Goal: Transaction & Acquisition: Purchase product/service

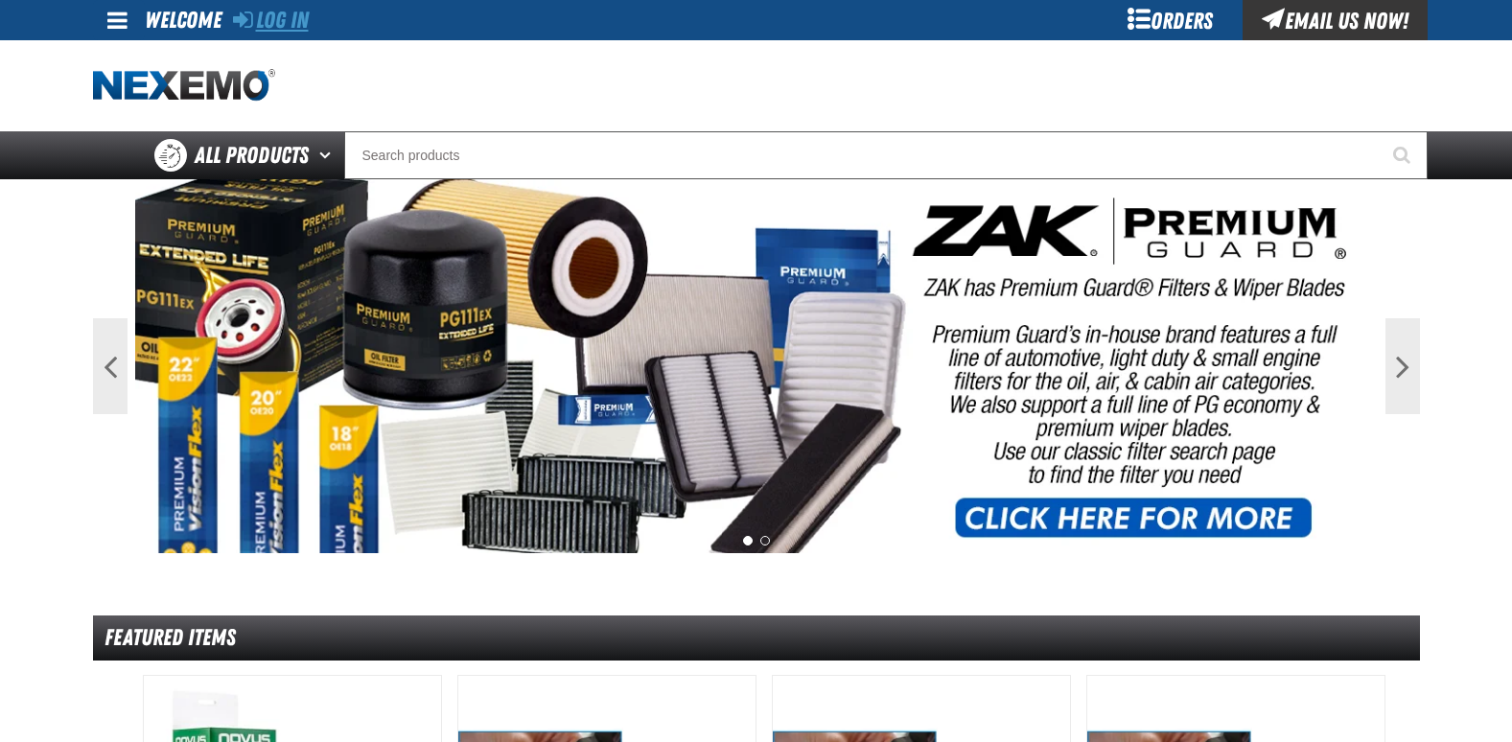
click at [299, 20] on link "Log In" at bounding box center [271, 20] width 76 height 27
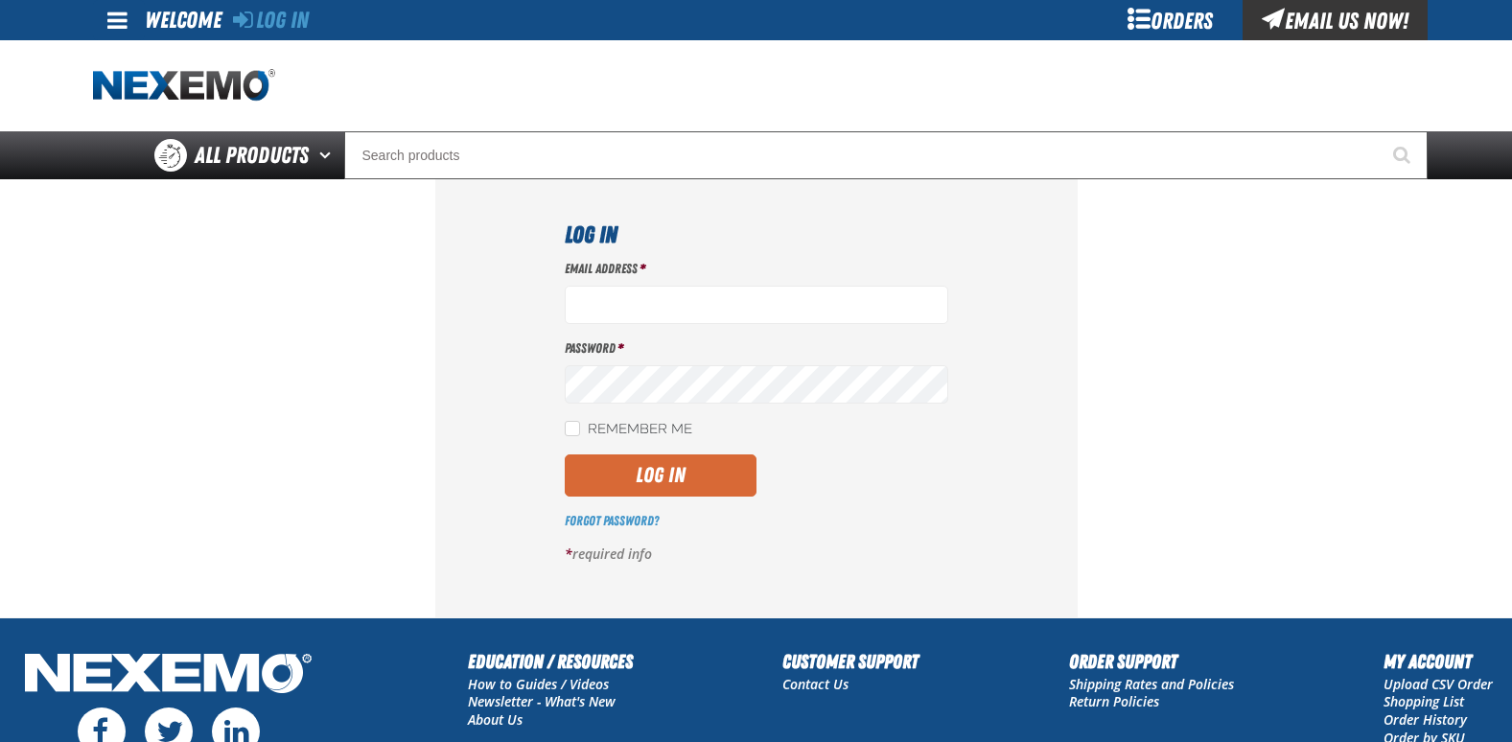
type input "jgraham01@huskerautogroup.com"
click at [656, 480] on button "Log In" at bounding box center [661, 475] width 192 height 42
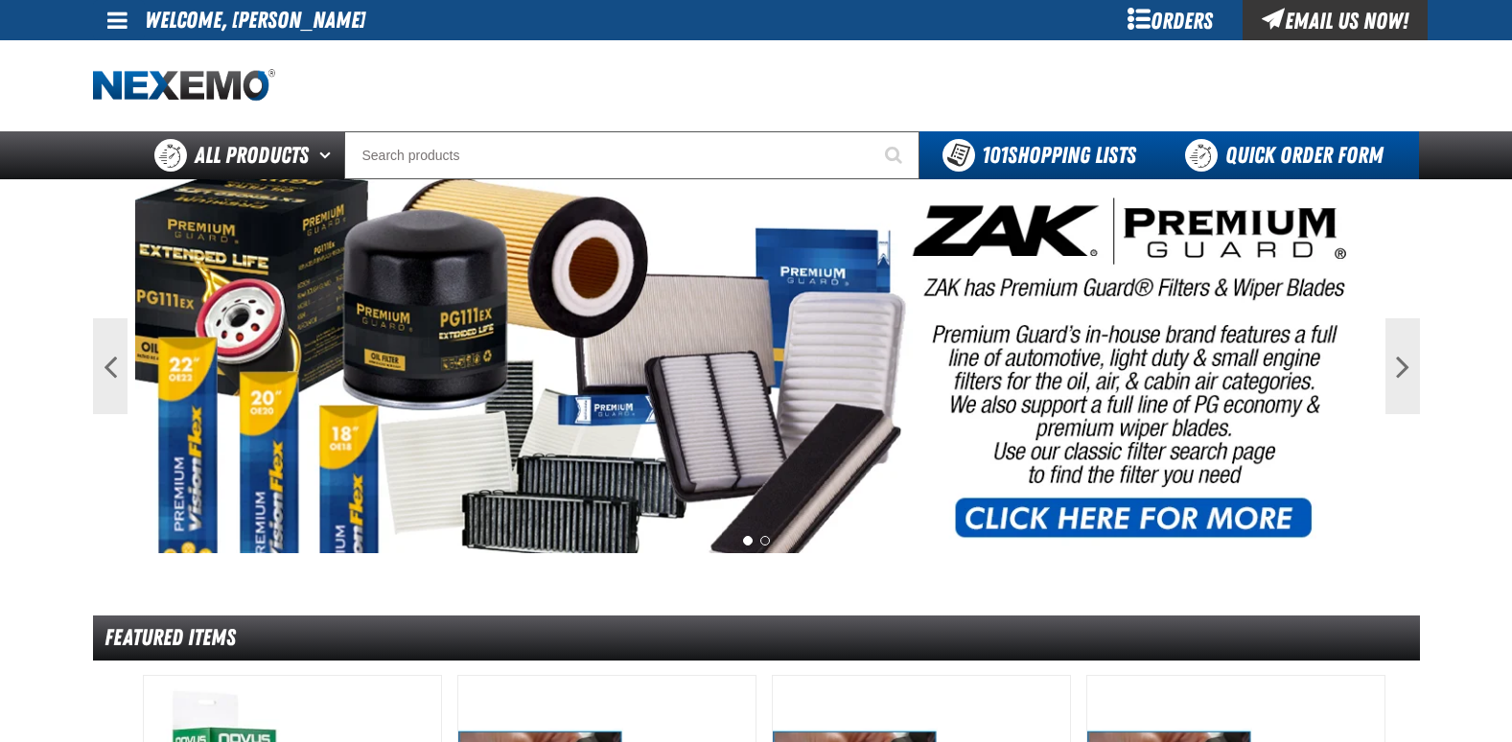
click at [1308, 155] on link "Quick Order Form" at bounding box center [1289, 155] width 260 height 48
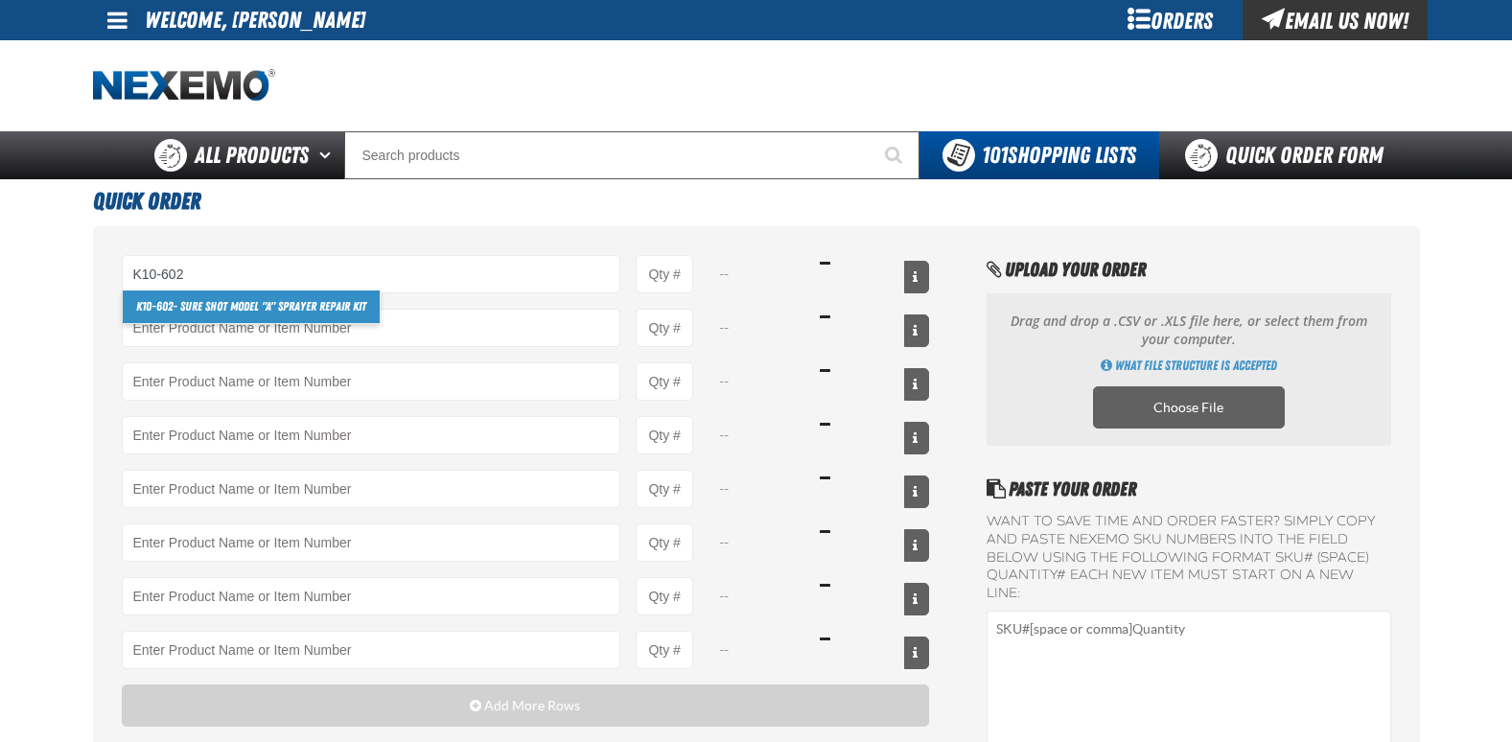
click at [216, 308] on link "K10-602 - Sure Shot Model "A" Sprayer Repair Kit" at bounding box center [251, 306] width 257 height 33
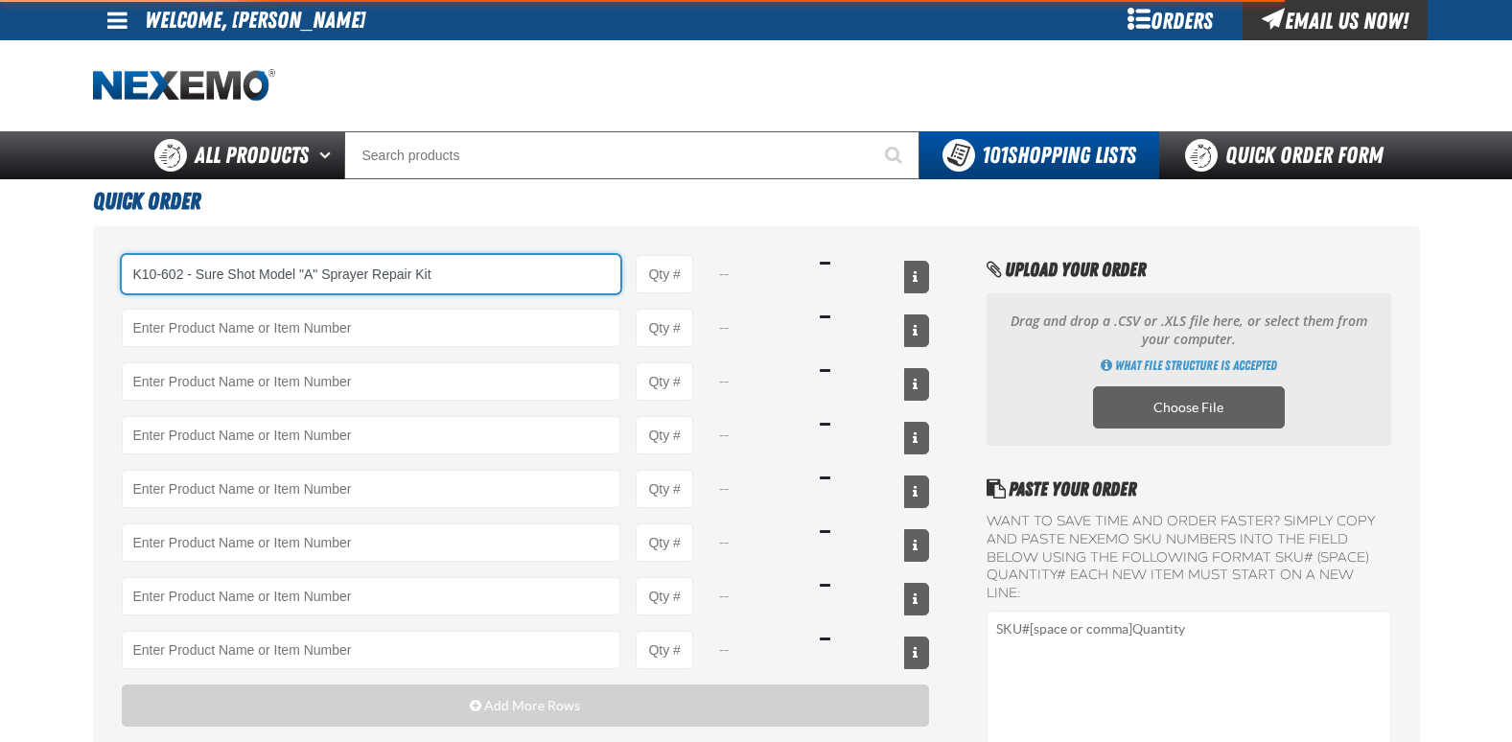
type input "K10-602 - Sure Shot Model &quot;A&quot; Sprayer Repair Kit"
type input "1"
select select "each"
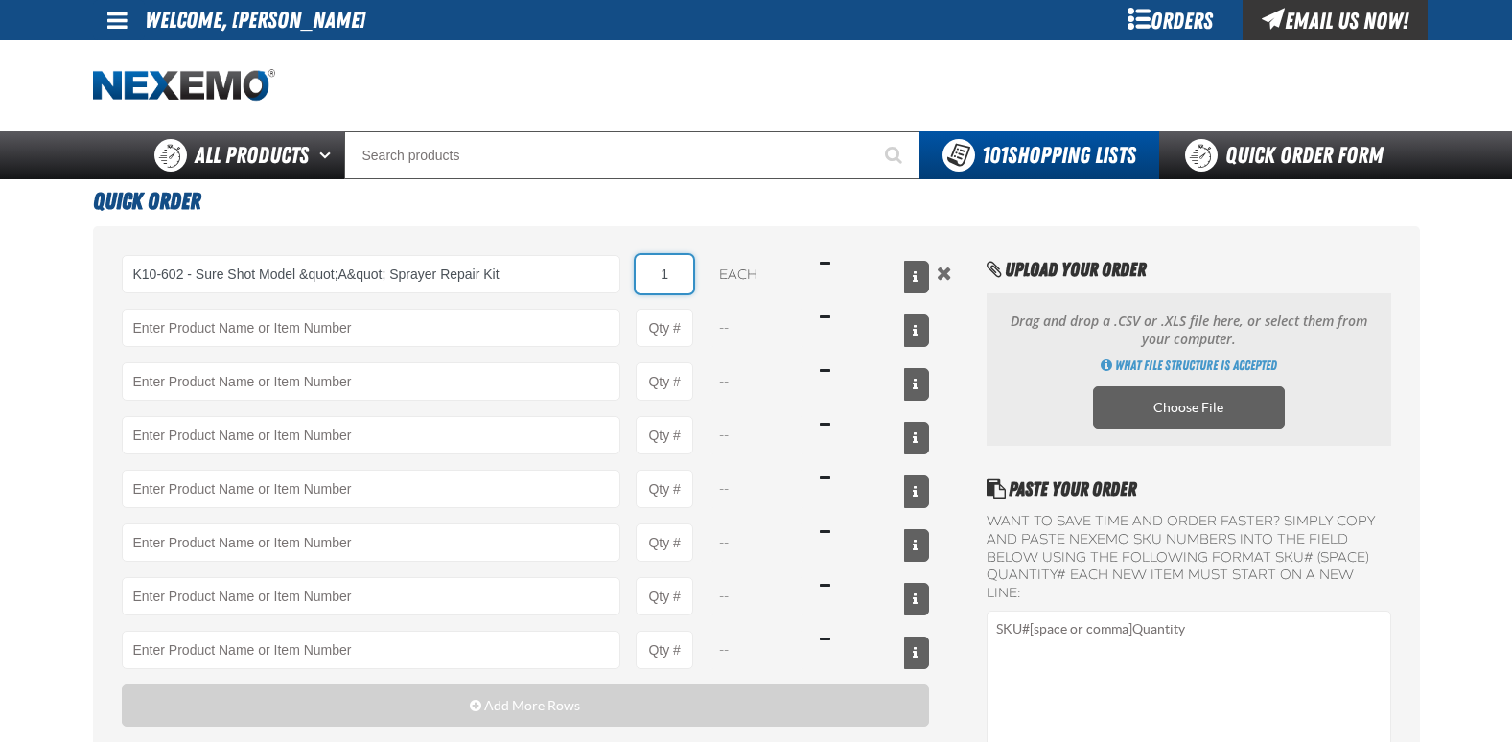
click at [678, 277] on input "1" at bounding box center [665, 274] width 58 height 38
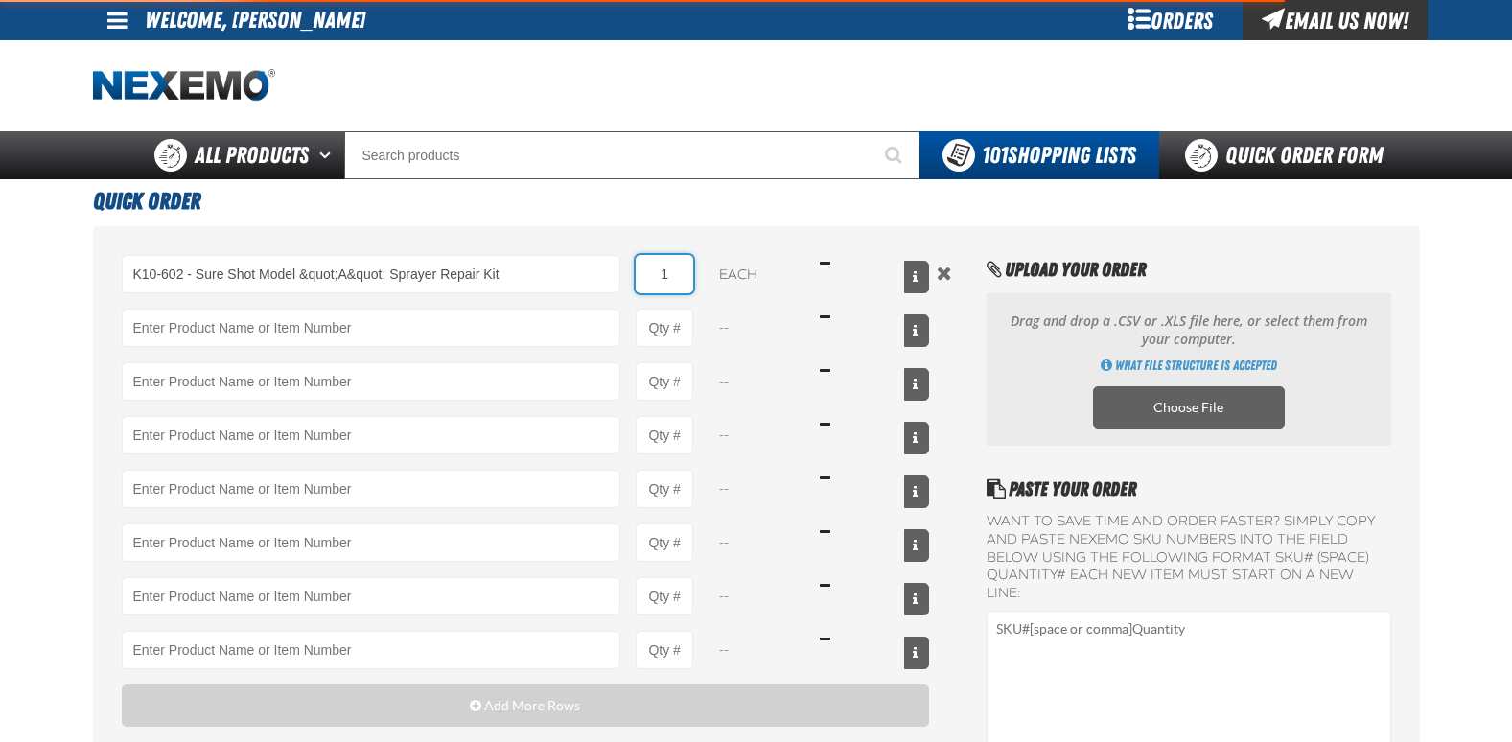
type input "K10-602 - Sure Shot Model &quot;A&quot; Sprayer Repair Kit"
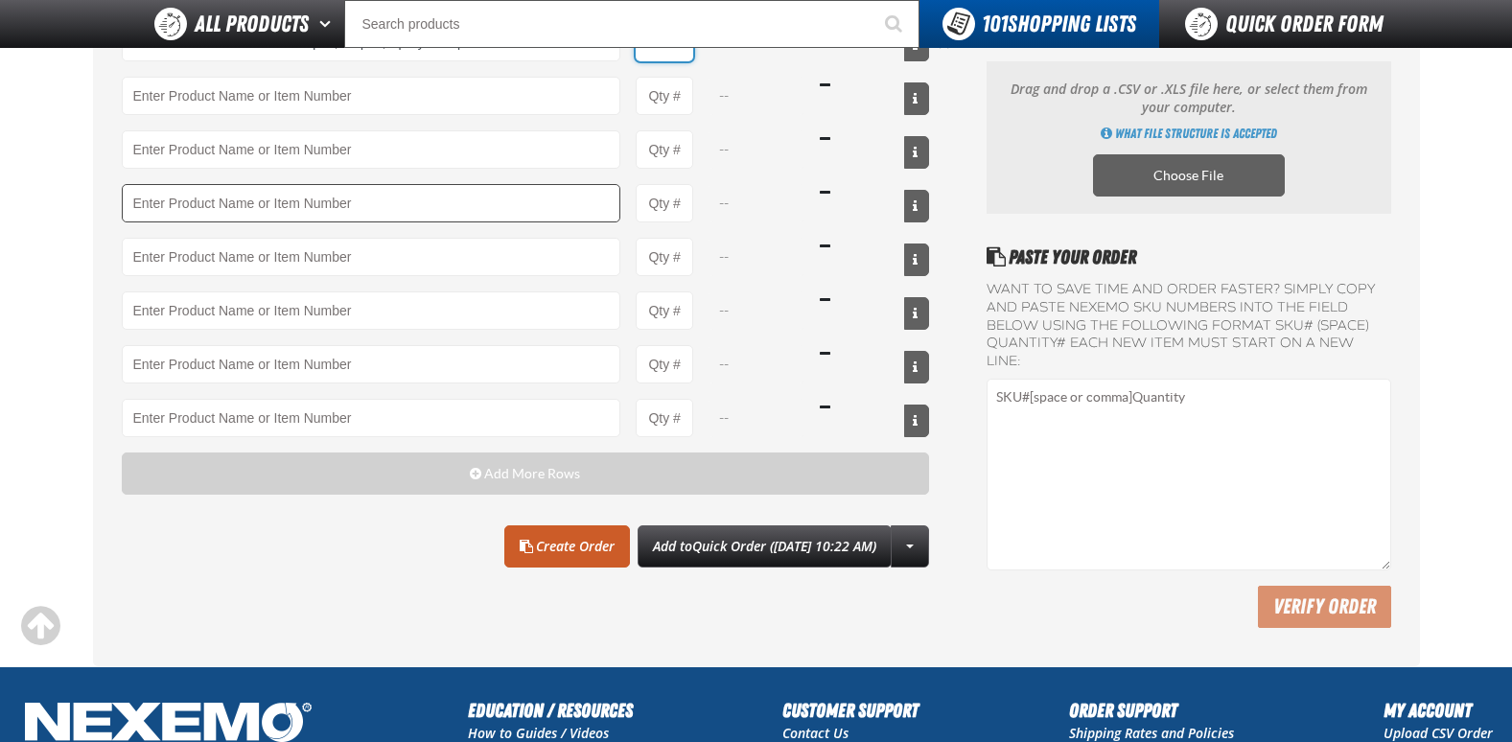
scroll to position [192, 0]
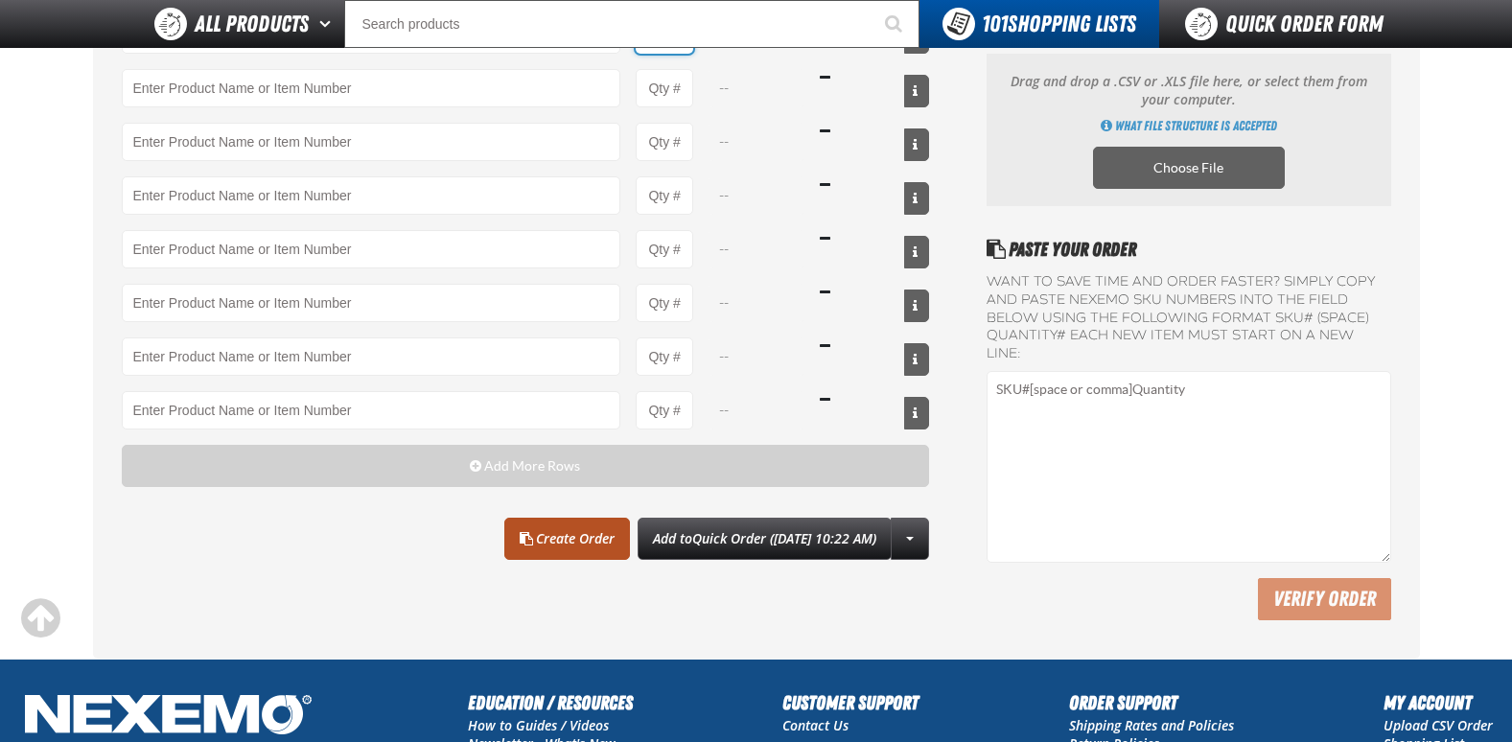
type input "4"
click at [552, 534] on link "Create Order" at bounding box center [567, 539] width 126 height 42
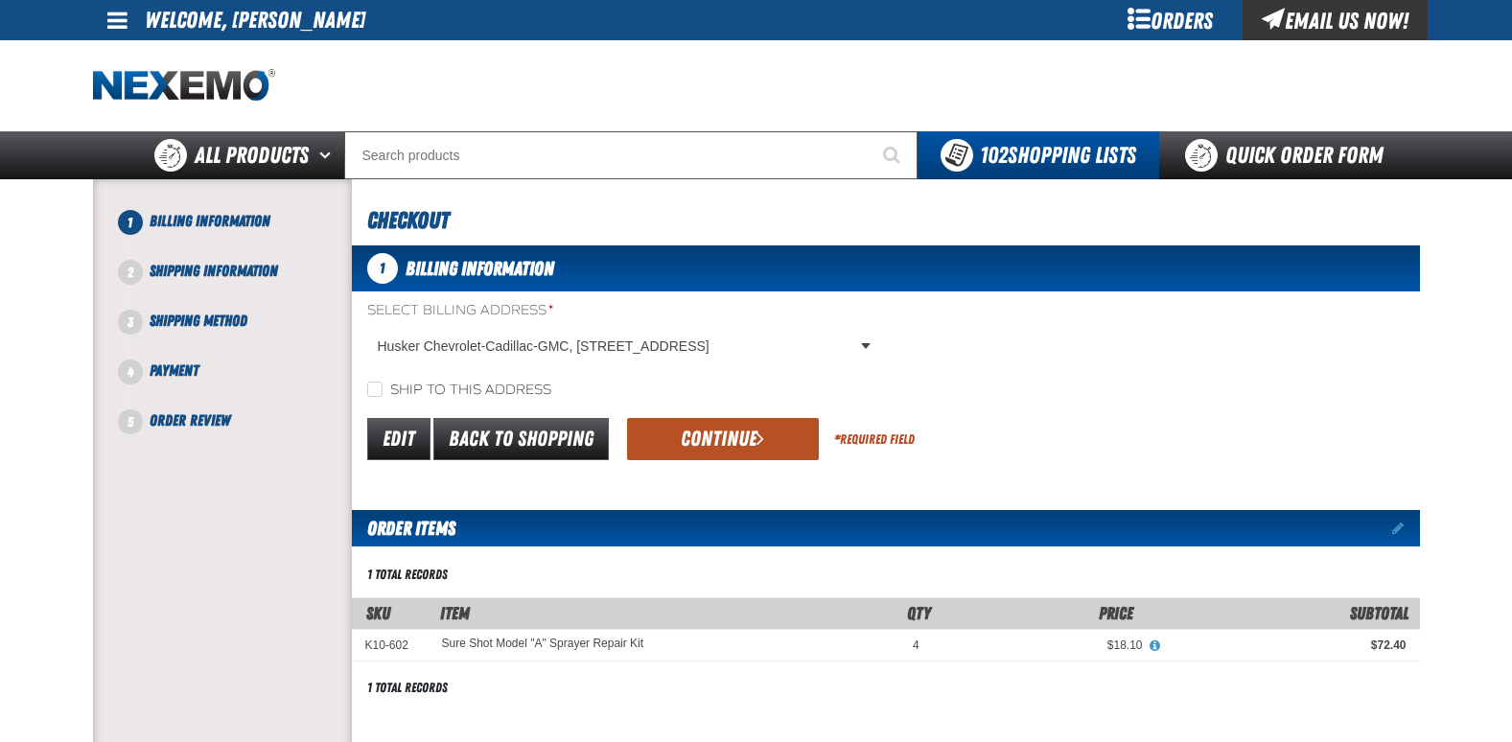
click at [729, 437] on button "Continue" at bounding box center [723, 439] width 192 height 42
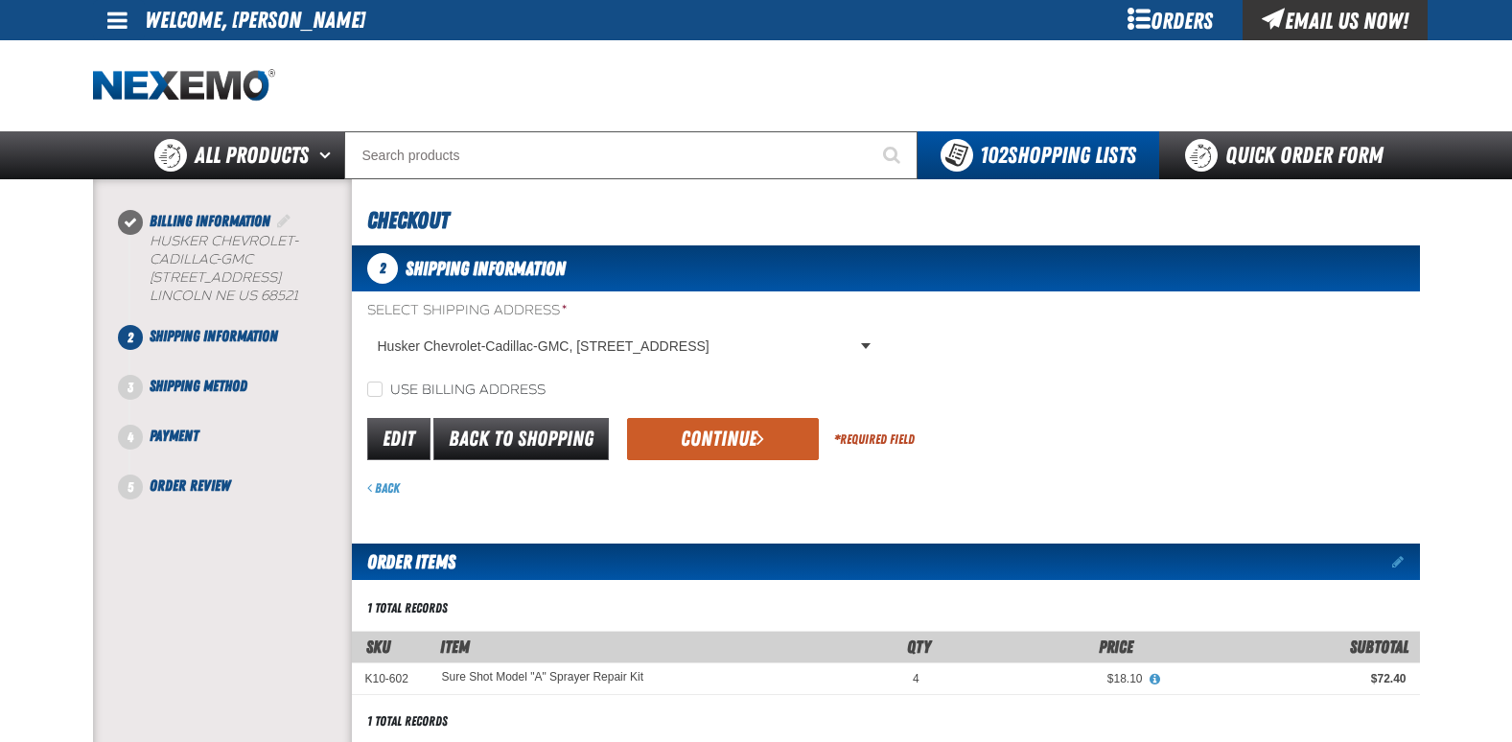
click at [729, 437] on button "Continue" at bounding box center [723, 439] width 192 height 42
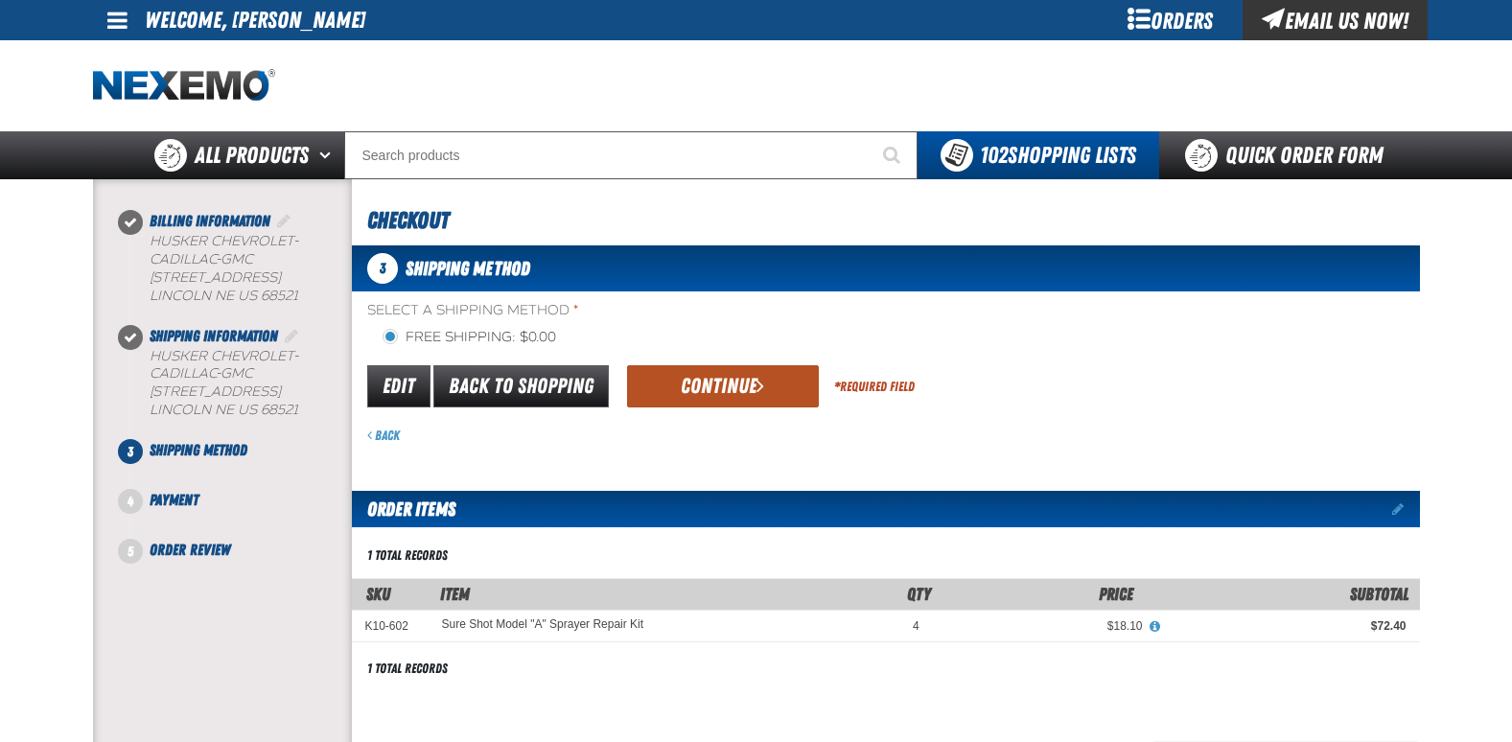
click at [712, 383] on button "Continue" at bounding box center [723, 386] width 192 height 42
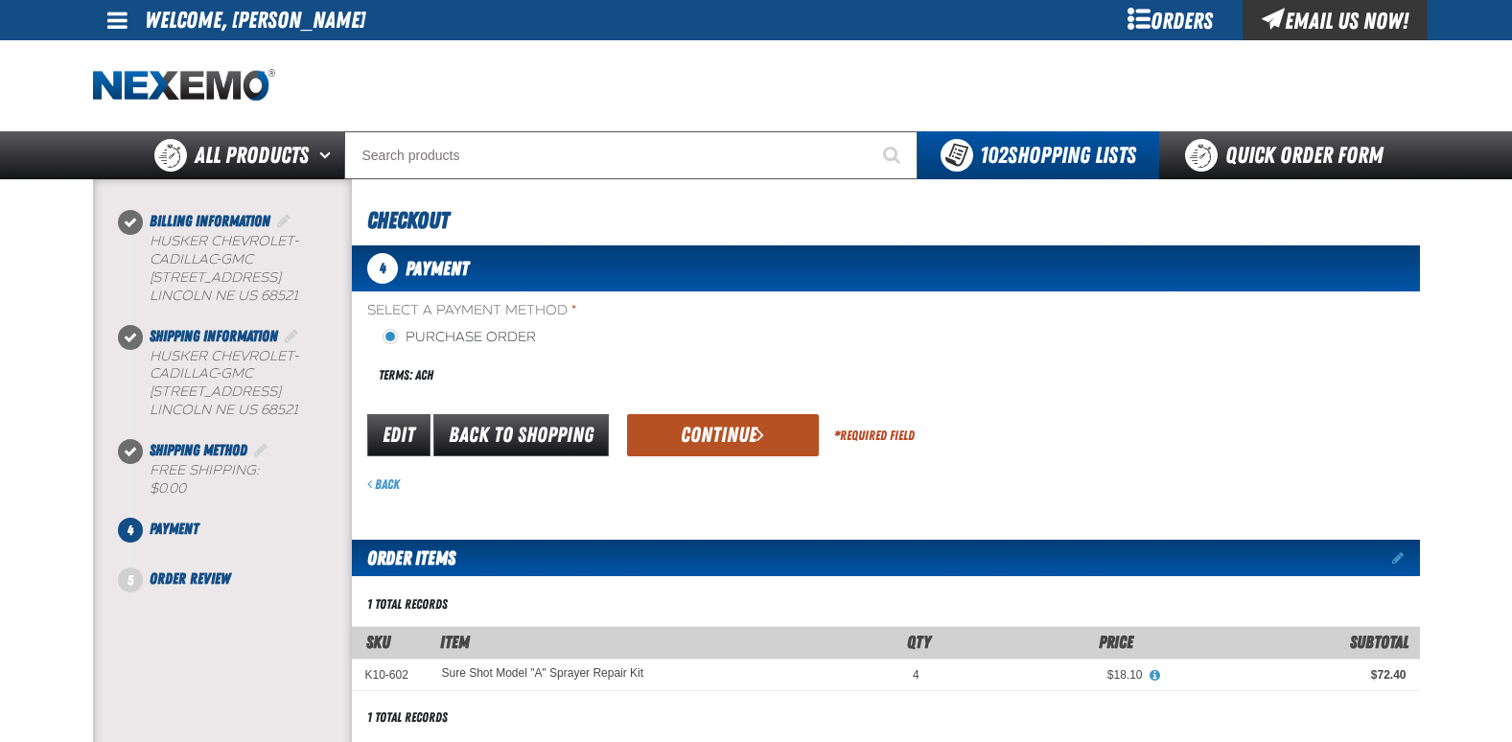
click at [708, 433] on button "Continue" at bounding box center [723, 435] width 192 height 42
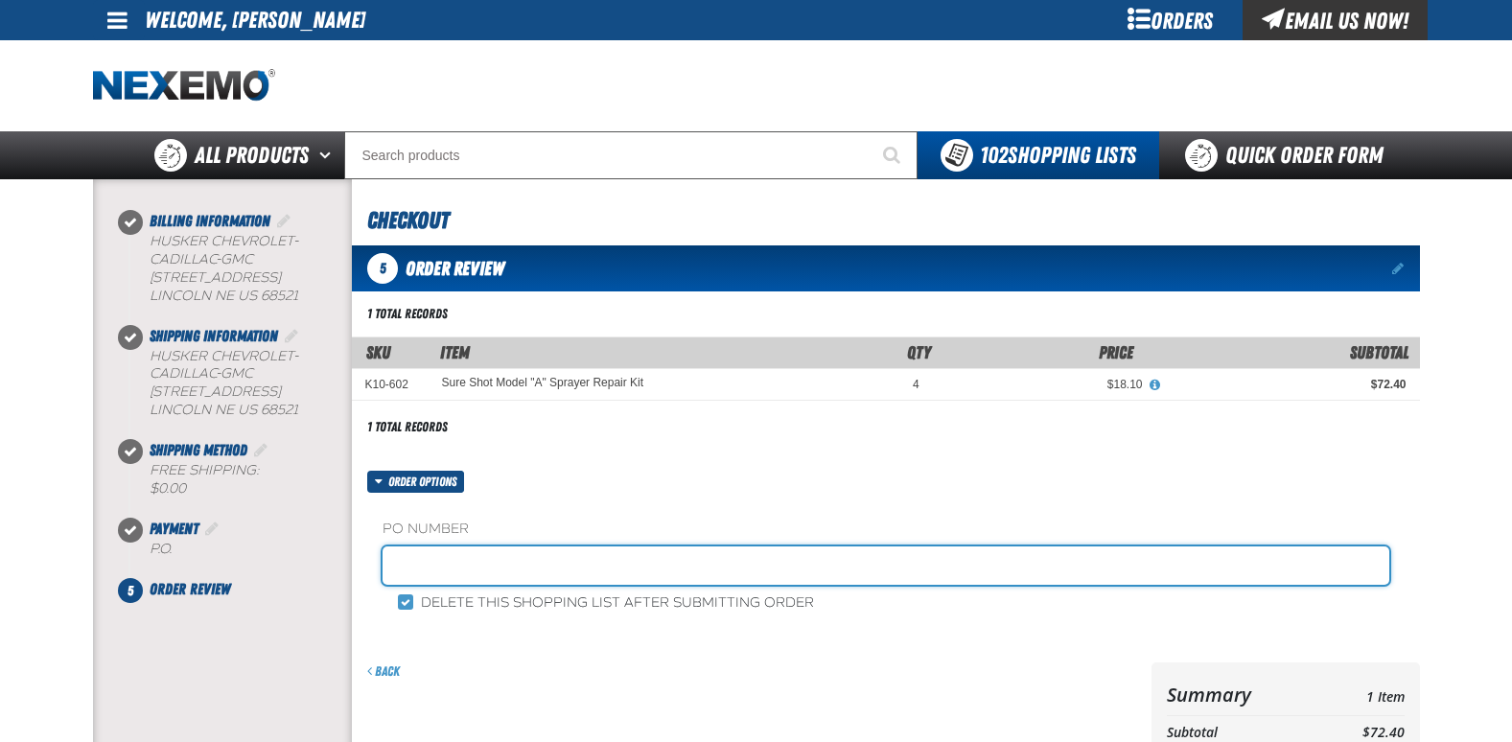
click at [450, 569] on input "text" at bounding box center [886, 565] width 1007 height 38
type input "GMSERVICEJG"
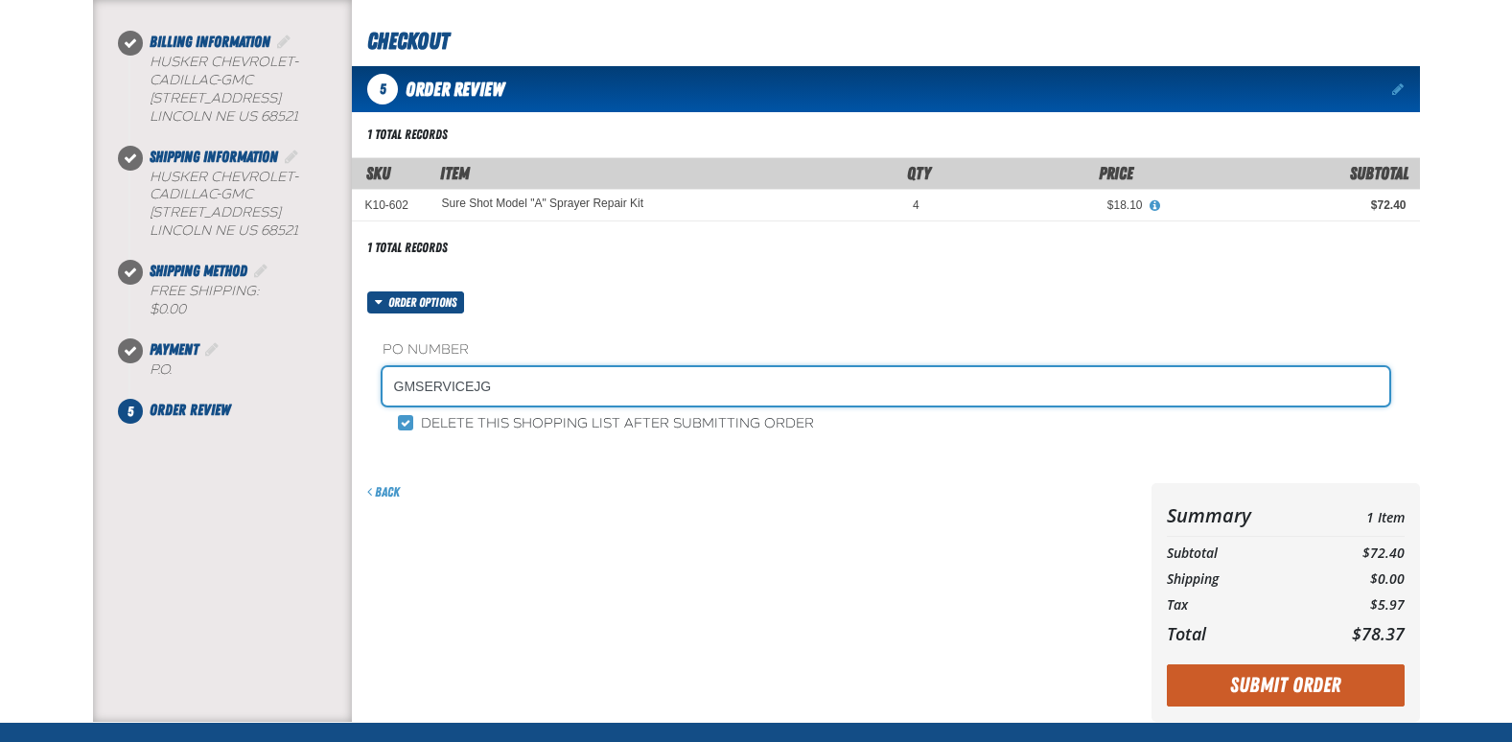
scroll to position [192, 0]
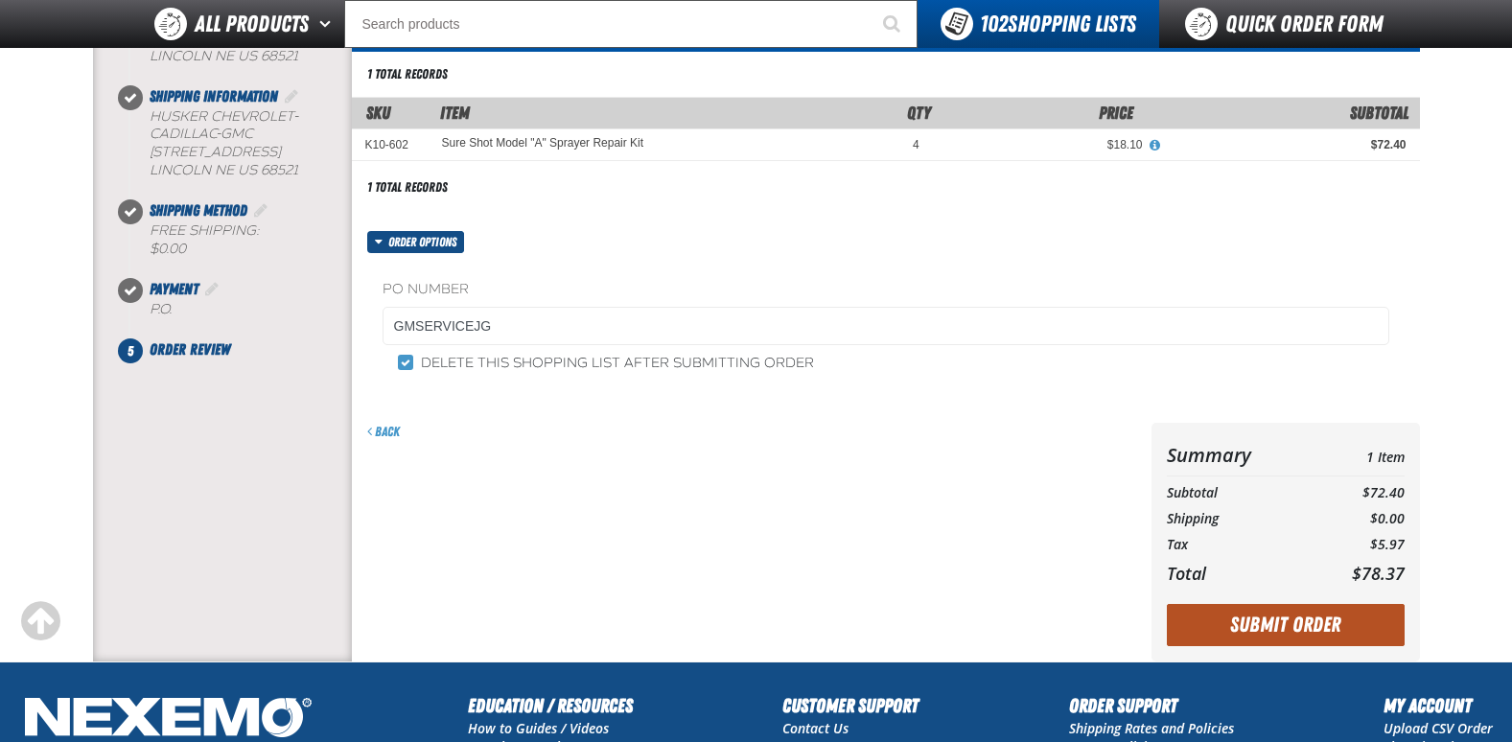
click at [1300, 623] on button "Submit Order" at bounding box center [1286, 625] width 238 height 42
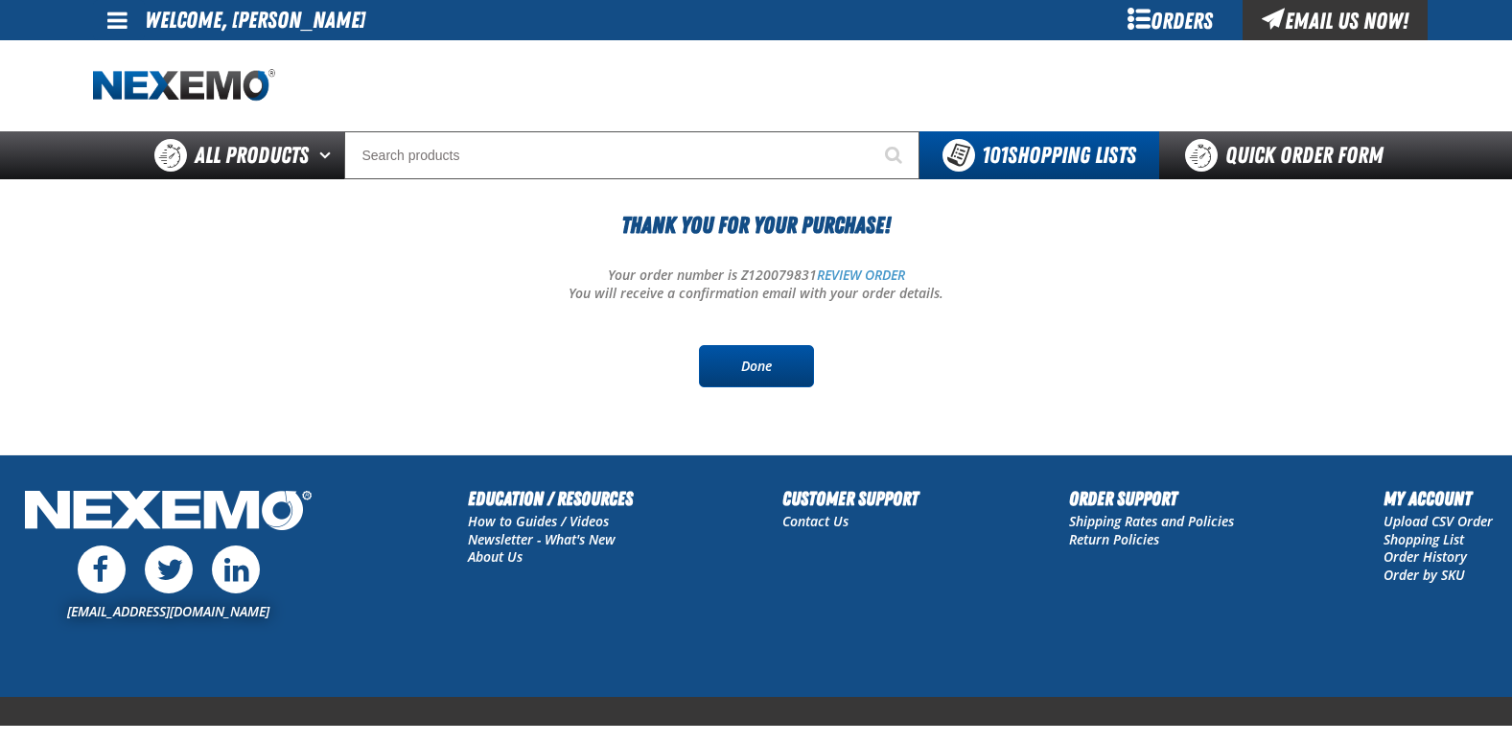
click at [781, 361] on link "Done" at bounding box center [756, 366] width 115 height 42
